Goal: Task Accomplishment & Management: Manage account settings

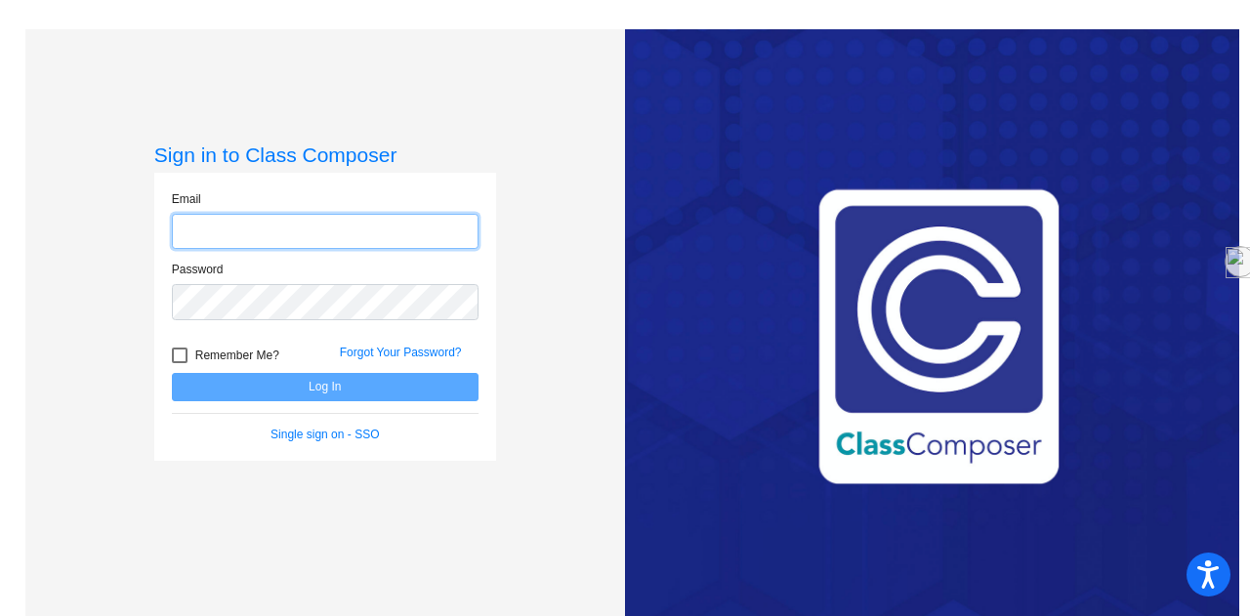
type input "[PERSON_NAME][EMAIL_ADDRESS][PERSON_NAME][DOMAIN_NAME]"
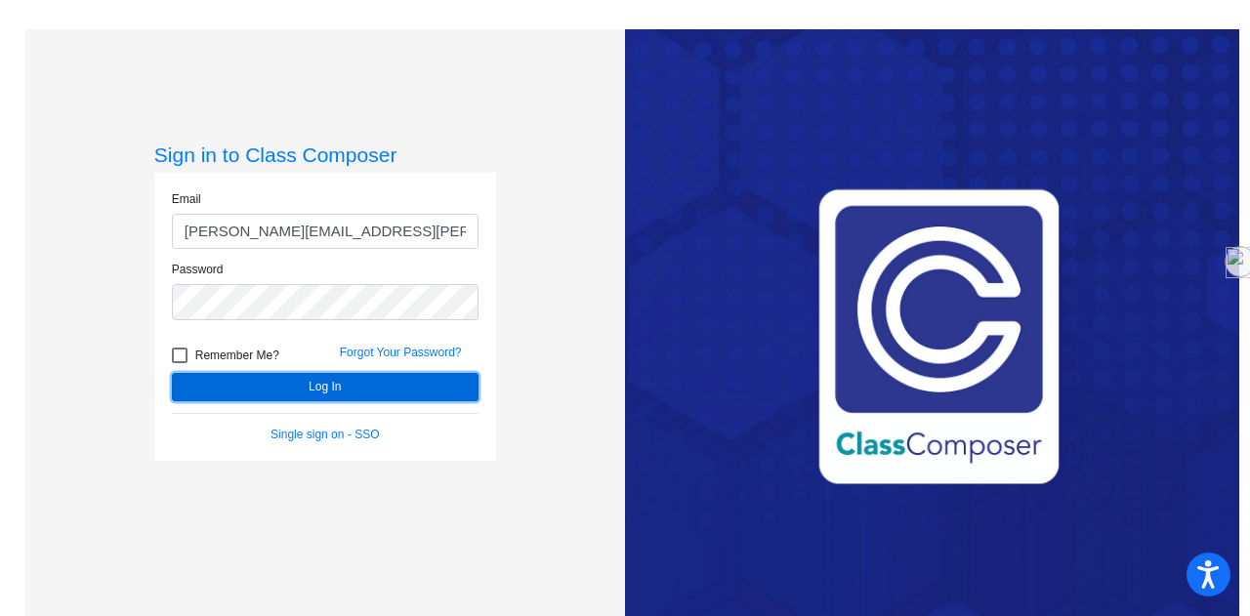
click at [326, 389] on button "Log In" at bounding box center [325, 387] width 307 height 28
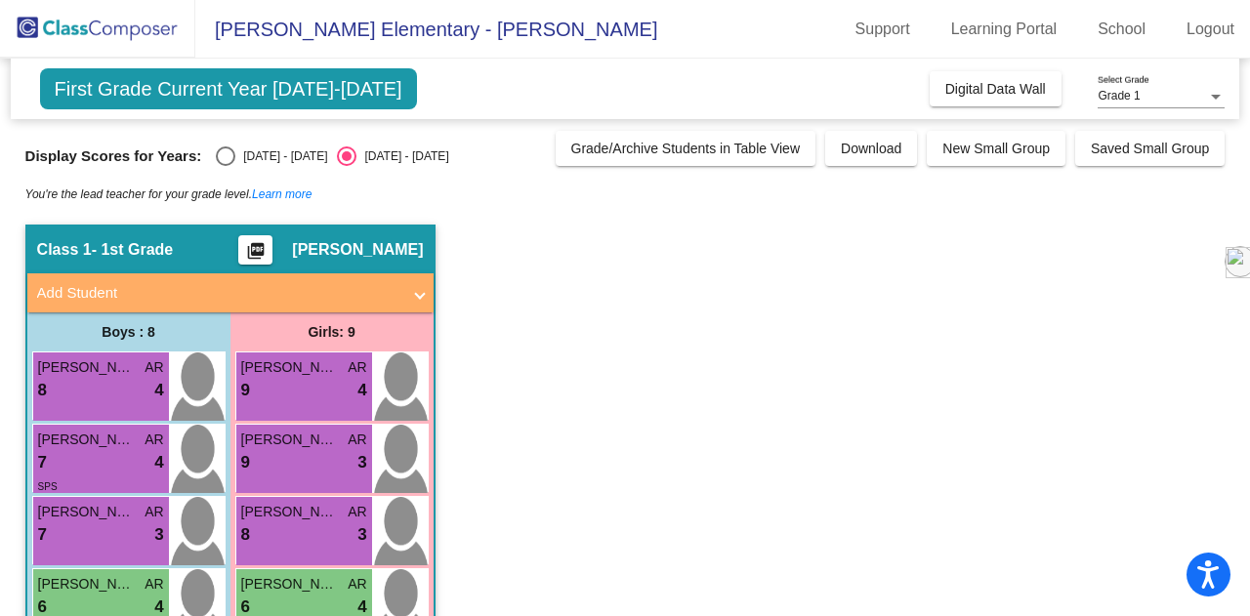
click at [1220, 97] on div at bounding box center [1216, 97] width 10 height 5
click at [1220, 97] on span "Grade 1" at bounding box center [1160, 96] width 127 height 35
click at [228, 88] on span "First Grade Current Year [DATE]-[DATE]" at bounding box center [228, 88] width 377 height 41
click at [741, 147] on span "Grade/Archive Students in Table View" at bounding box center [685, 149] width 229 height 16
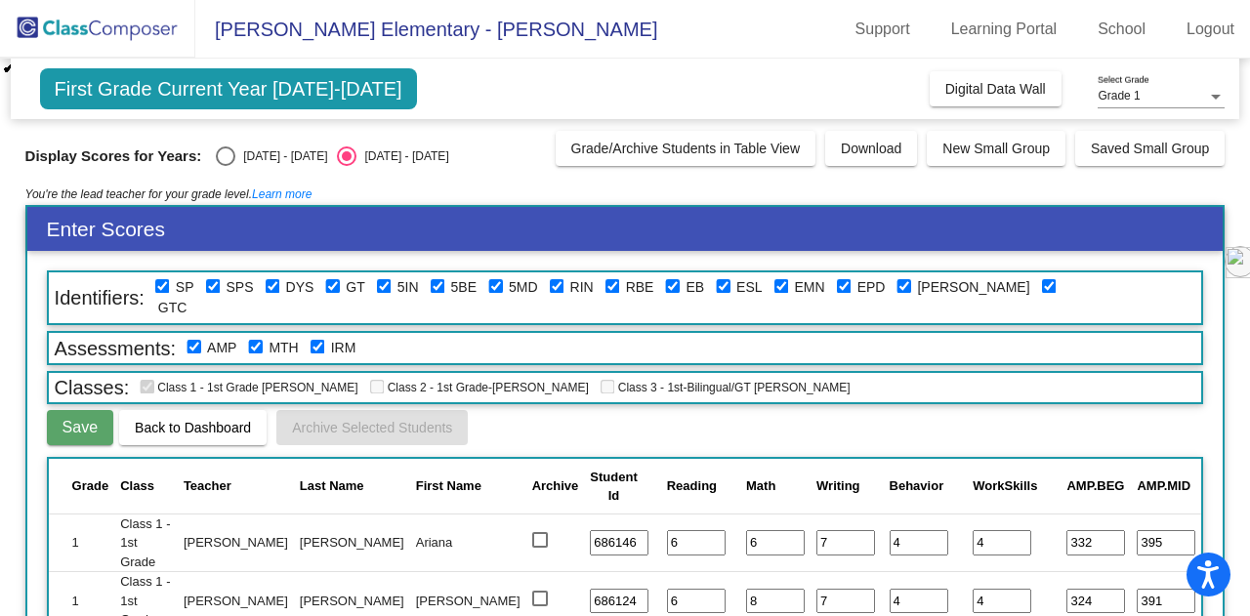
click at [515, 75] on div "First Grade Current Year [DATE]-[DATE] Add, Move, or Retain Students Off On Inc…" at bounding box center [625, 89] width 1229 height 61
click at [613, 42] on mat-toolbar "[PERSON_NAME][GEOGRAPHIC_DATA] - Adriana Support Learning Portal School Logout" at bounding box center [625, 29] width 1250 height 59
click at [614, 34] on mat-toolbar "[PERSON_NAME][GEOGRAPHIC_DATA] - Adriana Support Learning Portal School Logout" at bounding box center [625, 29] width 1250 height 59
click at [140, 33] on img at bounding box center [97, 29] width 195 height 58
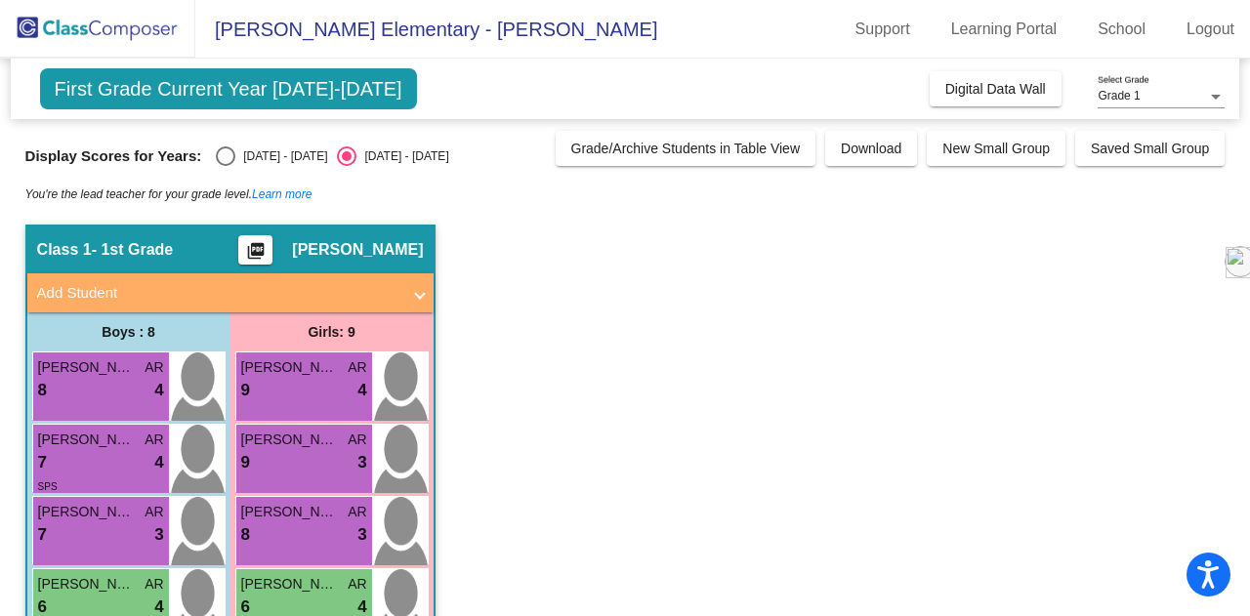
click at [1215, 101] on div at bounding box center [1216, 97] width 18 height 14
click at [1215, 101] on span "Grade 1" at bounding box center [1160, 96] width 127 height 35
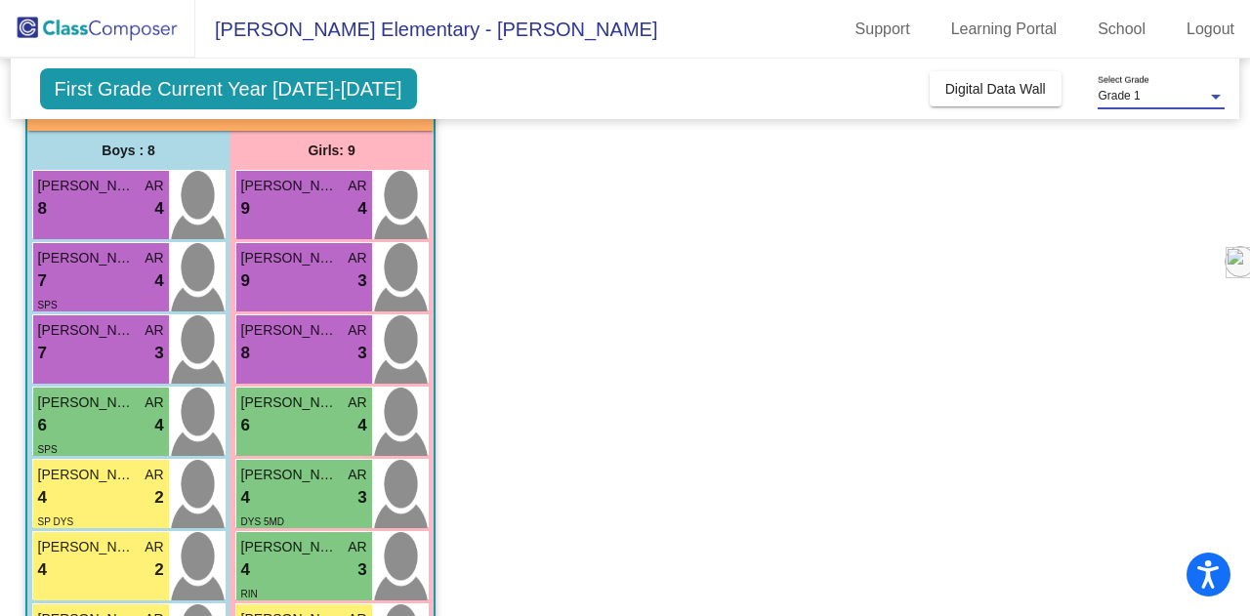
scroll to position [380, 0]
